Goal: Information Seeking & Learning: Learn about a topic

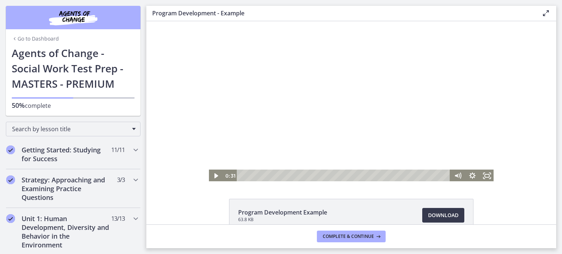
scroll to position [292, 0]
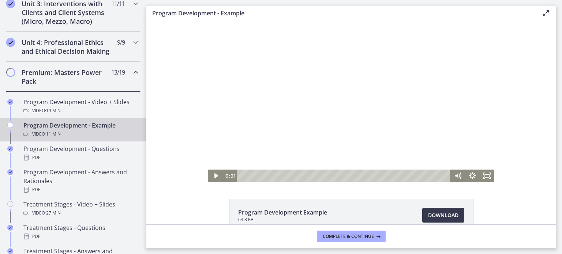
click at [276, 125] on div at bounding box center [351, 101] width 286 height 161
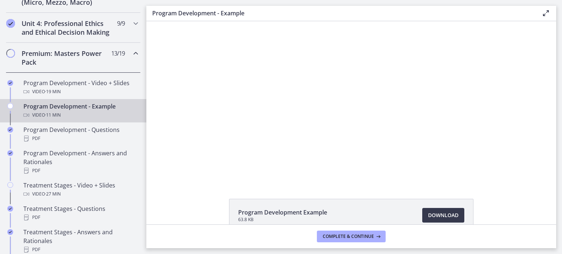
scroll to position [329, 0]
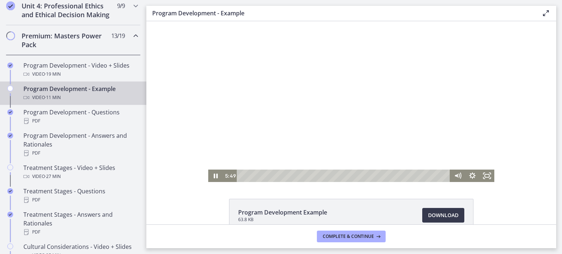
click at [365, 96] on div at bounding box center [351, 101] width 286 height 161
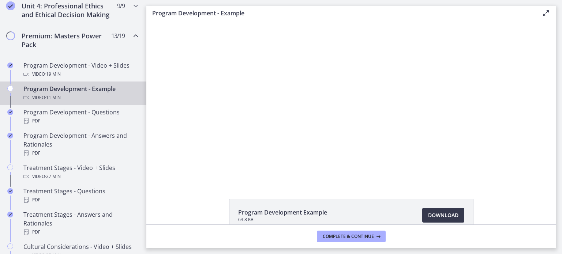
click at [365, 96] on div at bounding box center [351, 101] width 286 height 161
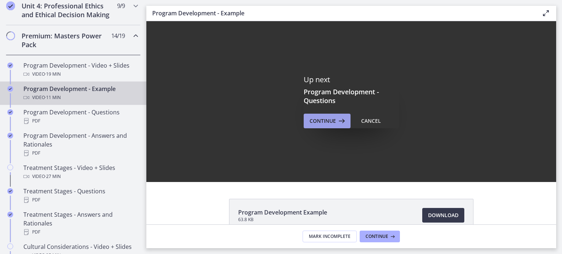
click at [318, 124] on span "Continue" at bounding box center [322, 121] width 26 height 9
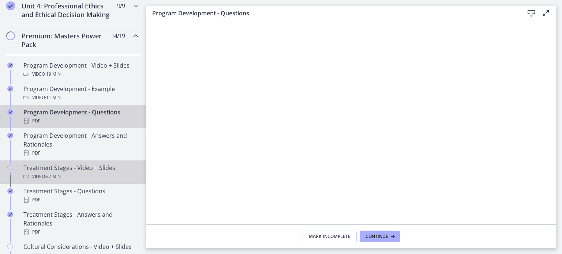
click at [74, 181] on div "Video · 27 min" at bounding box center [80, 176] width 114 height 9
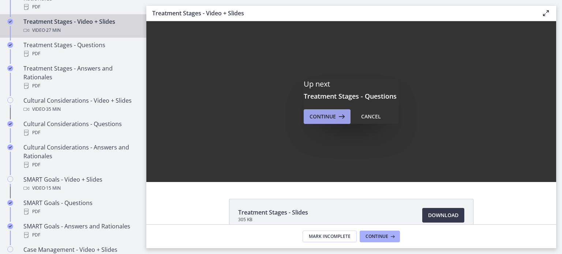
click at [314, 119] on span "Continue" at bounding box center [322, 116] width 26 height 9
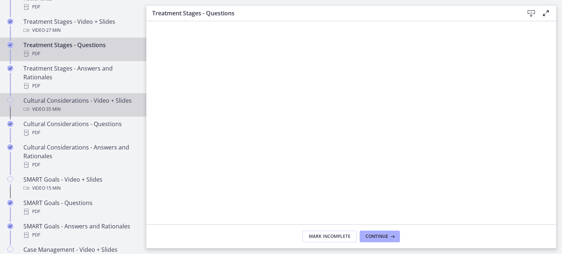
click at [72, 114] on div "Video · 35 min" at bounding box center [80, 109] width 114 height 9
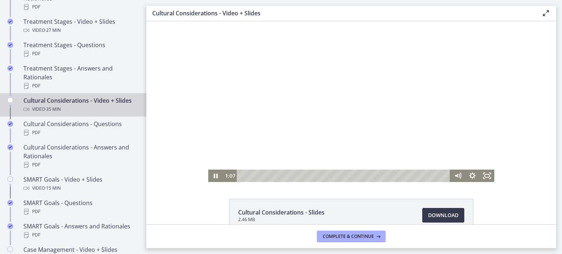
click at [360, 108] on div at bounding box center [351, 101] width 286 height 161
click at [357, 122] on div at bounding box center [351, 101] width 286 height 161
click at [361, 131] on div at bounding box center [351, 101] width 286 height 161
click at [365, 99] on div at bounding box center [351, 101] width 286 height 161
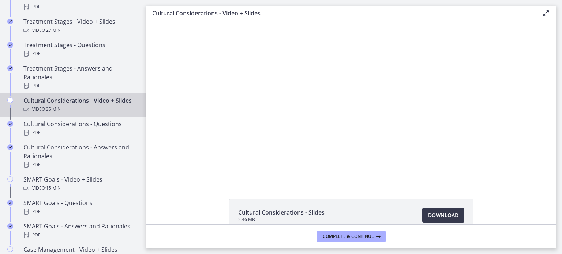
click at [365, 99] on div at bounding box center [351, 101] width 286 height 161
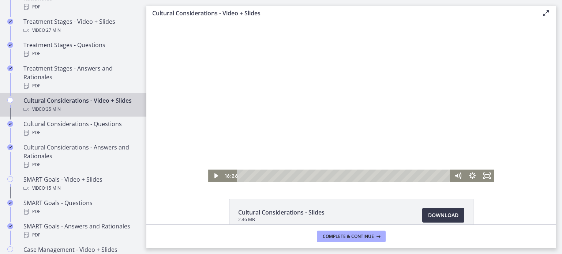
click at [365, 99] on div at bounding box center [351, 101] width 286 height 161
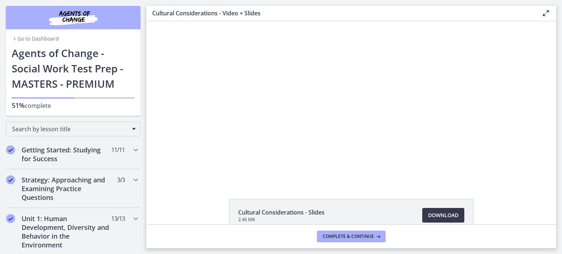
scroll to position [475, 0]
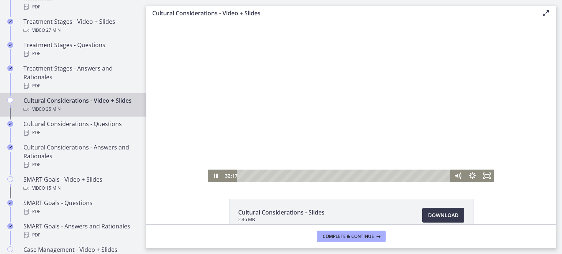
click at [376, 119] on div at bounding box center [351, 101] width 286 height 161
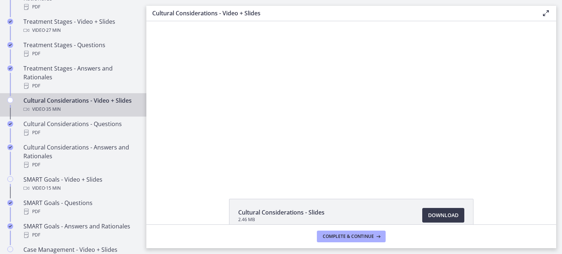
click at [376, 119] on div at bounding box center [351, 101] width 286 height 161
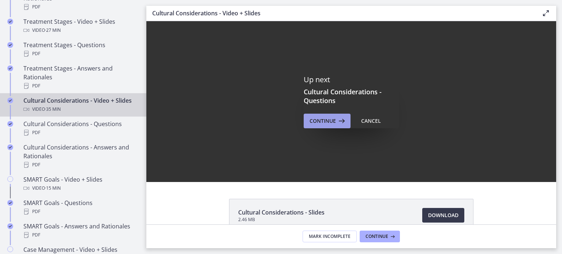
click at [330, 117] on span "Continue" at bounding box center [322, 121] width 26 height 9
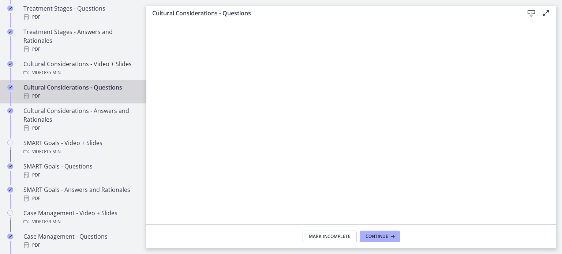
scroll to position [548, 0]
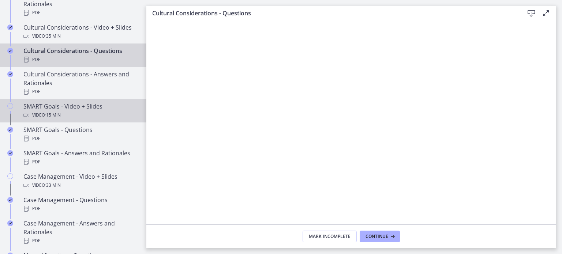
click at [76, 120] on div "Video · 15 min" at bounding box center [80, 115] width 114 height 9
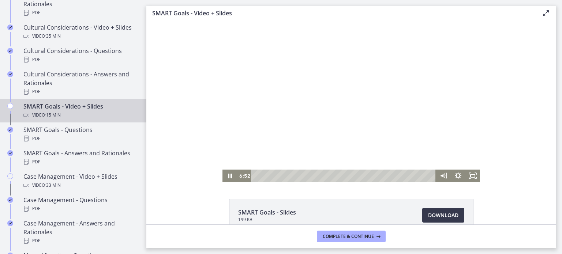
click at [330, 143] on div at bounding box center [350, 101] width 257 height 161
click at [330, 145] on div at bounding box center [350, 101] width 257 height 161
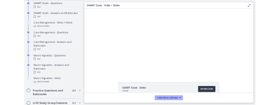
scroll to position [658, 0]
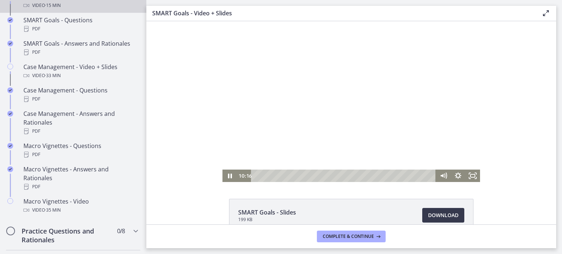
click at [354, 120] on div at bounding box center [350, 101] width 257 height 161
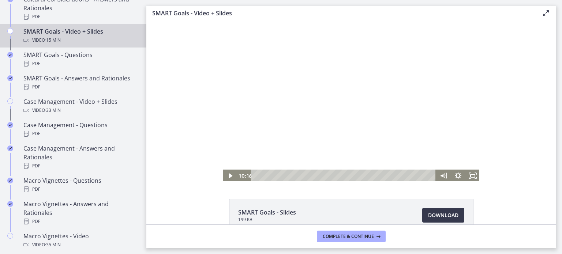
scroll to position [625, 0]
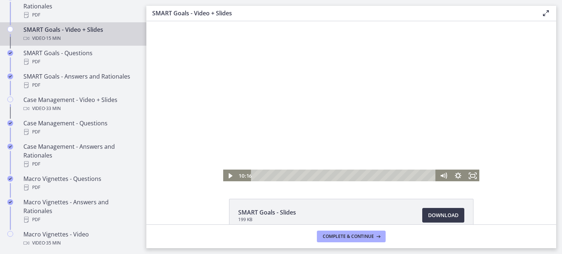
click at [298, 97] on div at bounding box center [350, 101] width 257 height 161
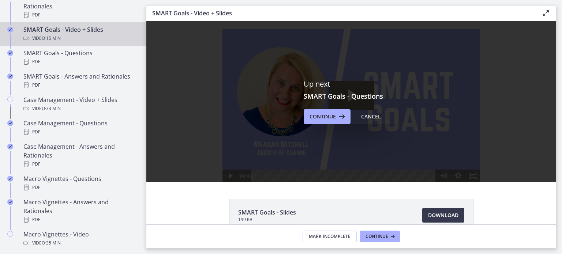
scroll to position [0, 0]
click at [325, 123] on button "Continue" at bounding box center [326, 116] width 47 height 15
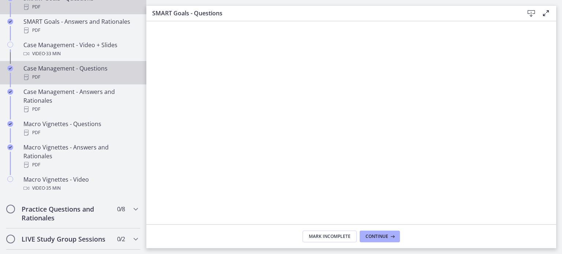
scroll to position [698, 0]
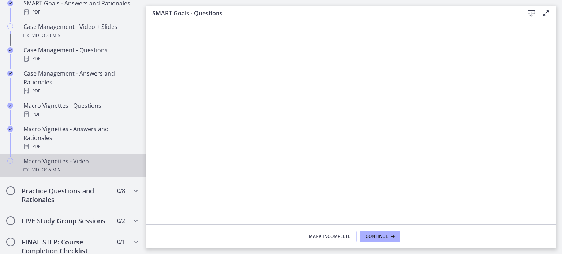
click at [67, 166] on div "Macro Vignettes - Video Video · 35 min" at bounding box center [80, 166] width 114 height 18
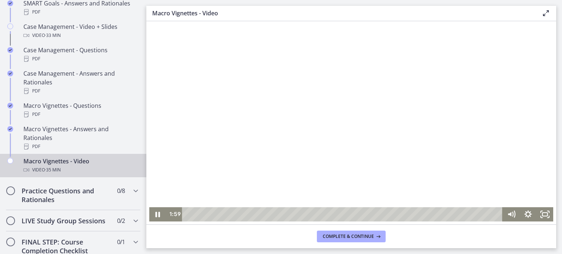
click at [216, 105] on div at bounding box center [351, 121] width 404 height 199
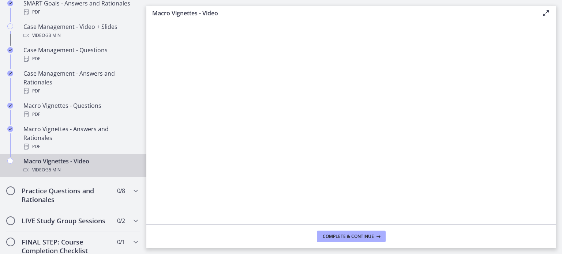
click at [338, 86] on div at bounding box center [351, 121] width 404 height 199
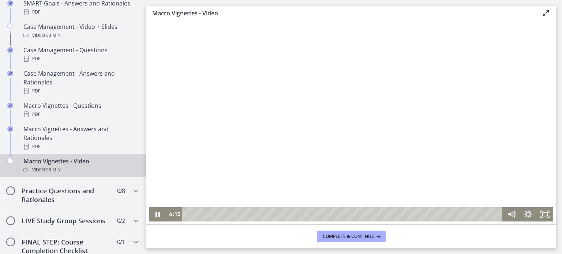
click at [338, 85] on div at bounding box center [351, 121] width 404 height 199
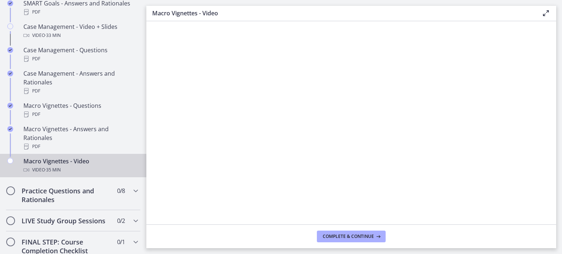
click at [338, 85] on div at bounding box center [351, 121] width 404 height 199
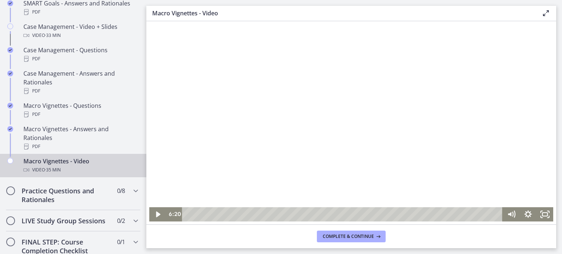
click at [341, 103] on div at bounding box center [351, 121] width 404 height 199
click at [443, 99] on div at bounding box center [351, 121] width 404 height 199
